Goal: Information Seeking & Learning: Learn about a topic

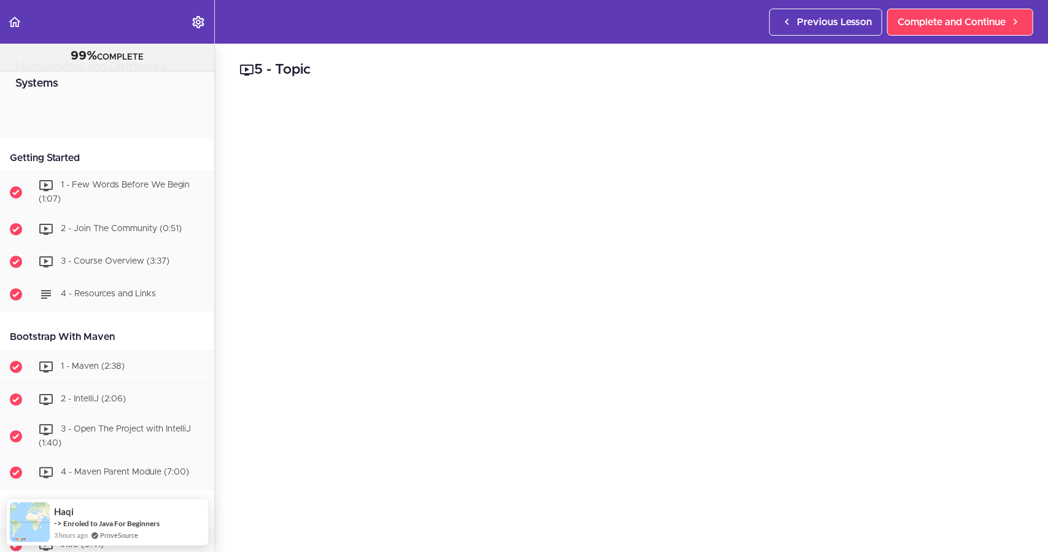
scroll to position [5956, 0]
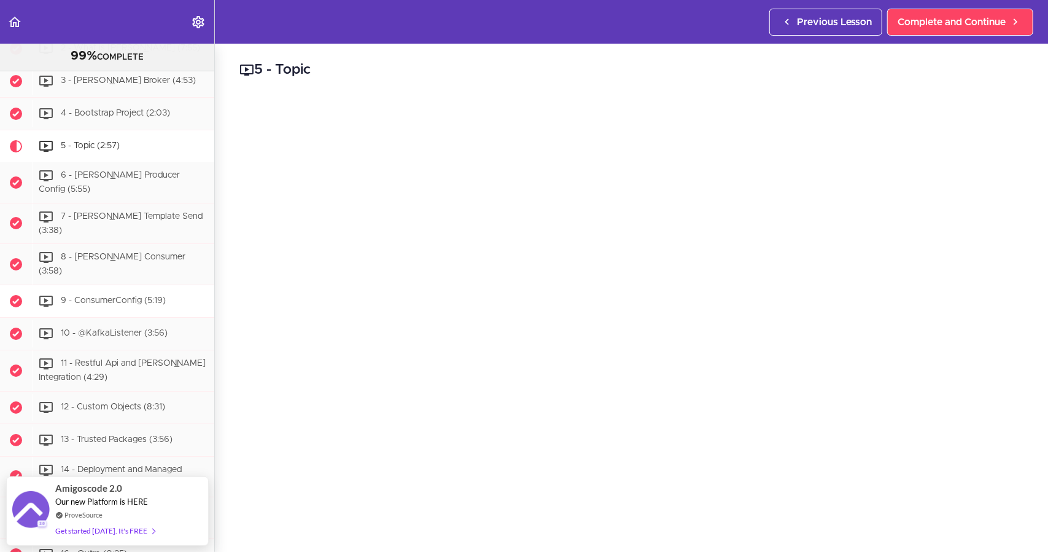
scroll to position [5978, 0]
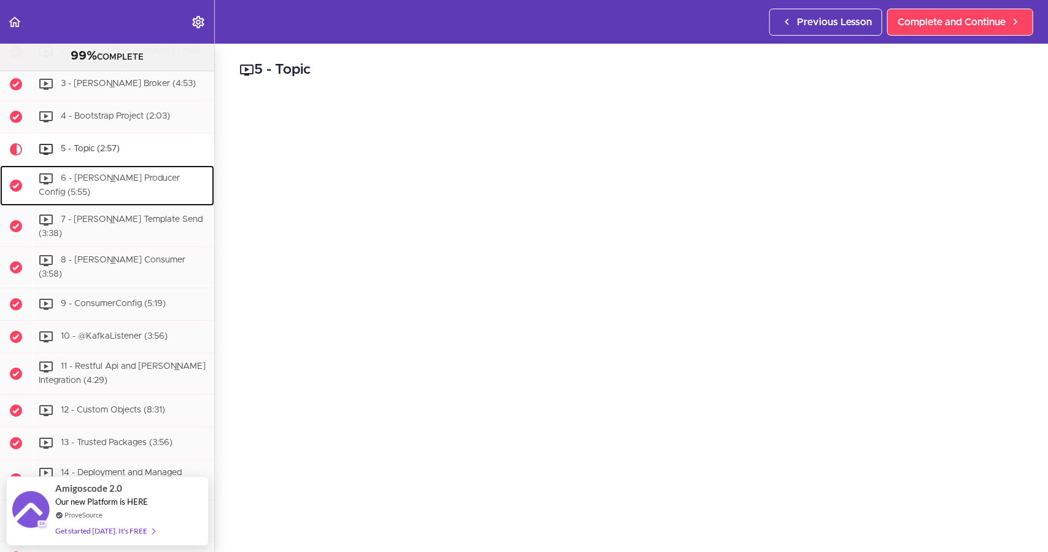
click at [143, 206] on div "6 - [PERSON_NAME] Producer Config (5:55)" at bounding box center [123, 185] width 182 height 41
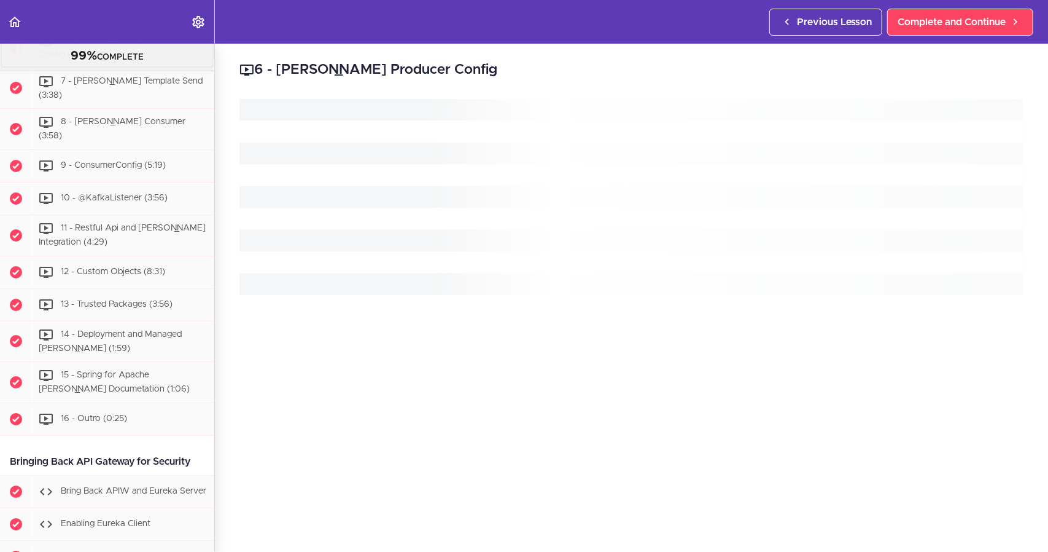
scroll to position [6118, 0]
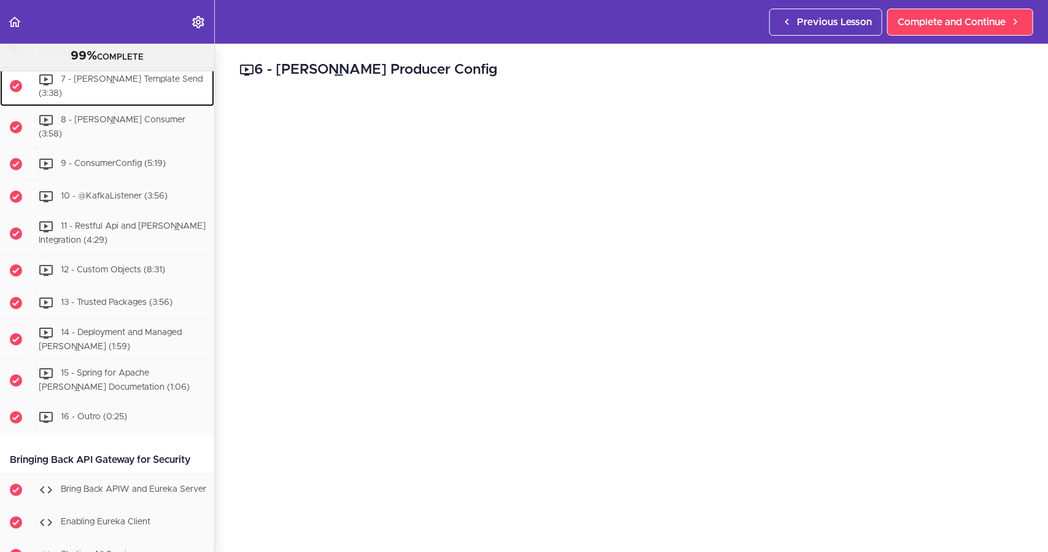
click at [99, 107] on div "7 - [PERSON_NAME] Template Send (3:38)" at bounding box center [123, 86] width 182 height 41
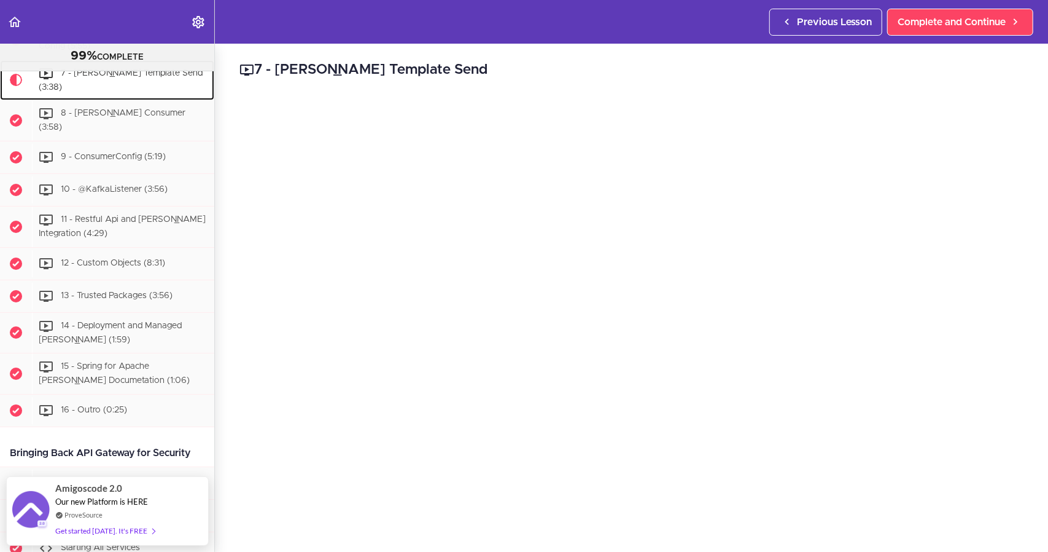
scroll to position [6089, 0]
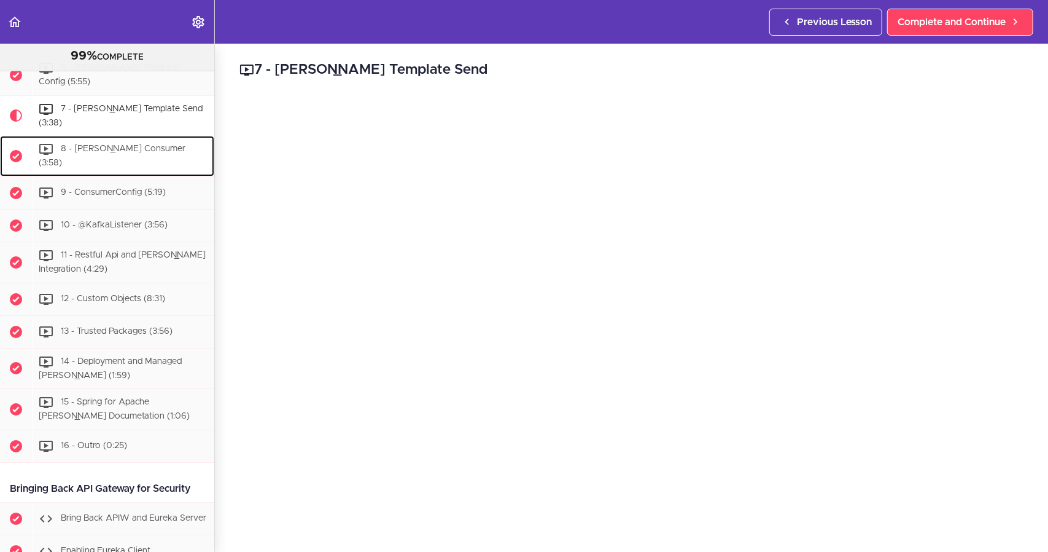
click at [128, 176] on div "8 - [PERSON_NAME] Consumer (3:58)" at bounding box center [123, 156] width 182 height 41
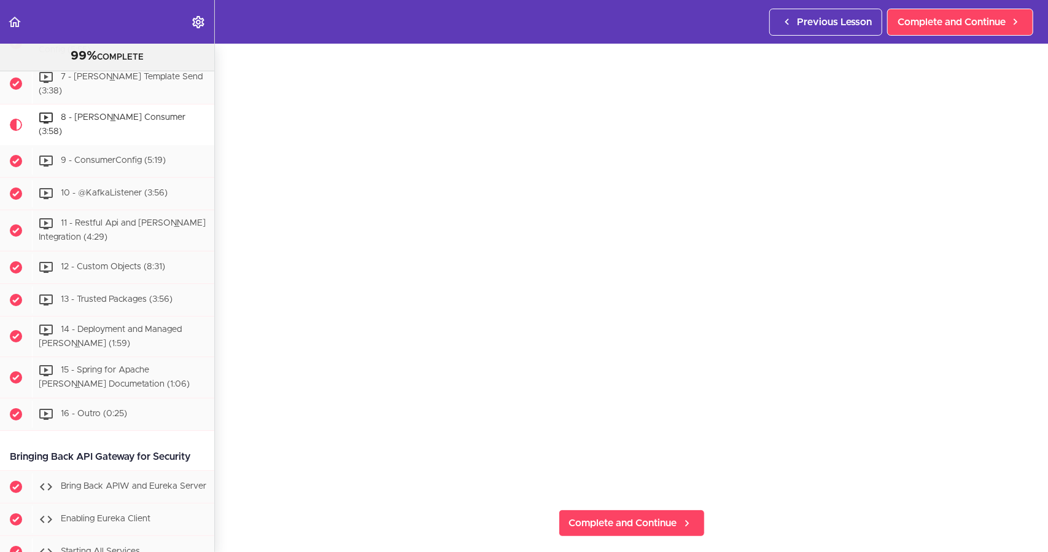
scroll to position [36, 0]
